Goal: Find specific page/section: Find specific page/section

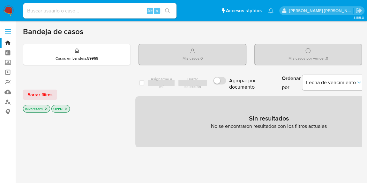
click at [66, 108] on icon "close-filter" at bounding box center [66, 109] width 4 height 4
click at [45, 109] on icon "close-filter" at bounding box center [46, 110] width 4 height 4
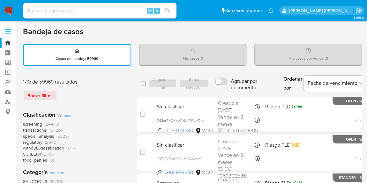
click at [71, 13] on input at bounding box center [99, 11] width 153 height 8
paste input "198793887"
type input "198793887"
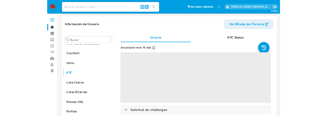
scroll to position [270, 0]
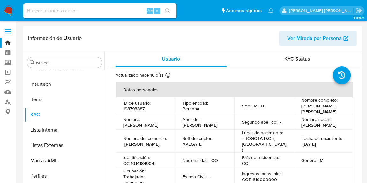
click at [263, 49] on div "Información de Usuario Ver Mirada por Persona" at bounding box center [192, 39] width 339 height 26
select select "10"
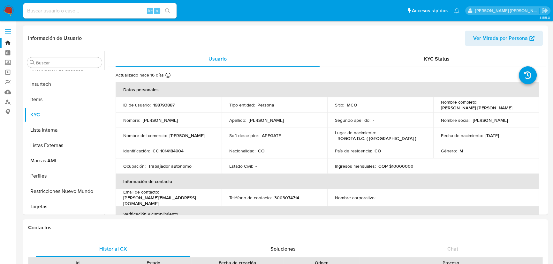
click at [94, 10] on input at bounding box center [99, 11] width 153 height 8
paste input "81363975"
type input "81363975"
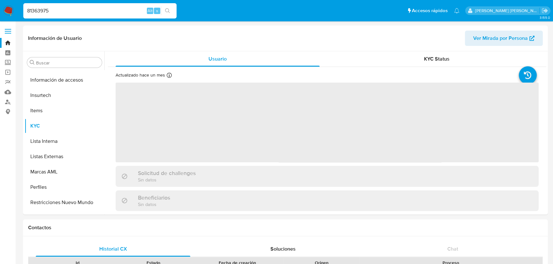
scroll to position [270, 0]
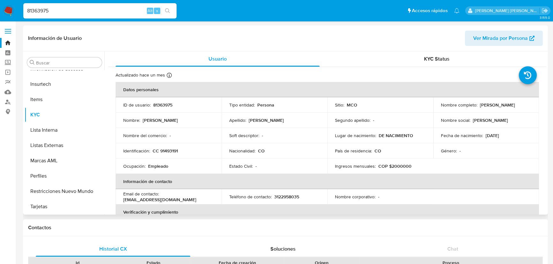
select select "10"
drag, startPoint x: 55, startPoint y: 13, endPoint x: -16, endPoint y: 9, distance: 70.7
paste input "1650332108"
type input "1650332108"
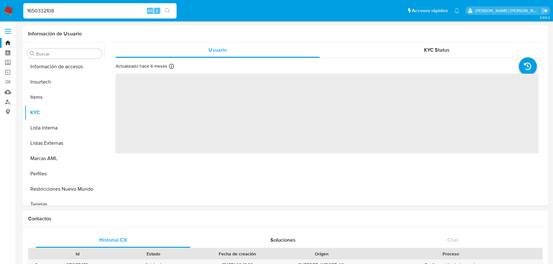
scroll to position [270, 0]
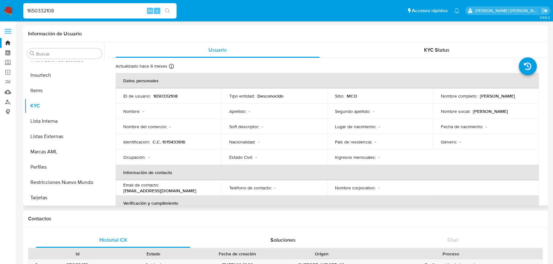
select select "10"
drag, startPoint x: 11, startPoint y: 11, endPoint x: -5, endPoint y: 11, distance: 16.0
paste input "741123640"
type input "1741123640"
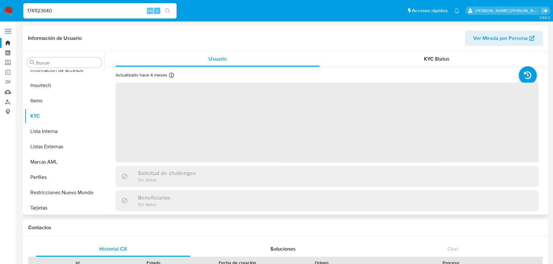
scroll to position [270, 0]
select select "10"
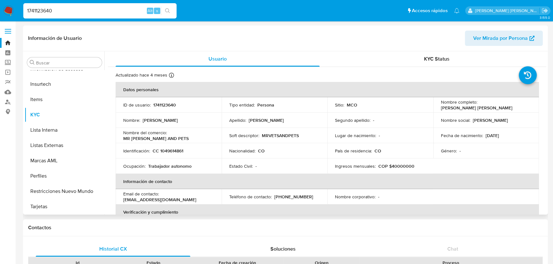
drag, startPoint x: 68, startPoint y: 9, endPoint x: 0, endPoint y: 5, distance: 68.1
click at [0, 5] on nav "Pausado Ver notificaciones 1741123640 Alt s Accesos rápidos Presiona las siguie…" at bounding box center [276, 10] width 553 height 21
paste input "089900716"
type input "1089900716"
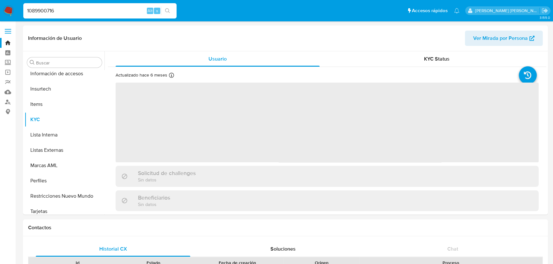
scroll to position [270, 0]
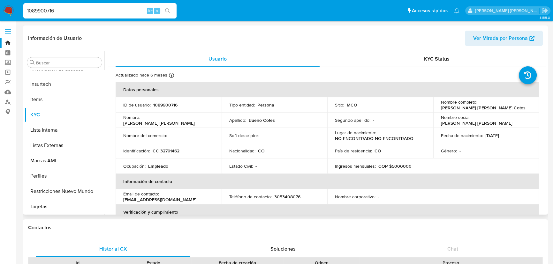
select select "10"
drag, startPoint x: 76, startPoint y: 9, endPoint x: -20, endPoint y: -1, distance: 96.7
paste input "239022143"
type input "239022143"
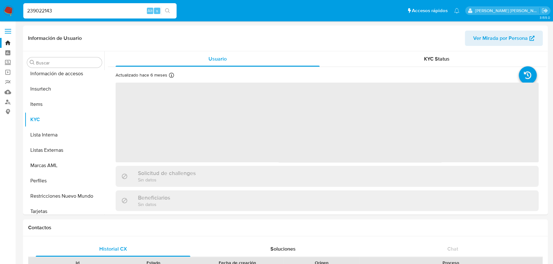
scroll to position [270, 0]
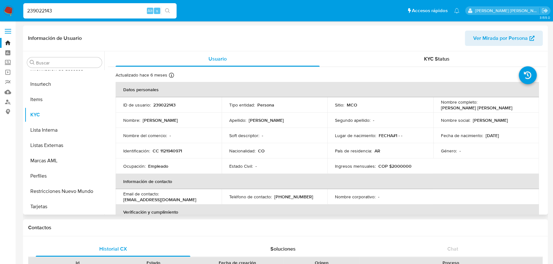
select select "10"
